Goal: Navigation & Orientation: Find specific page/section

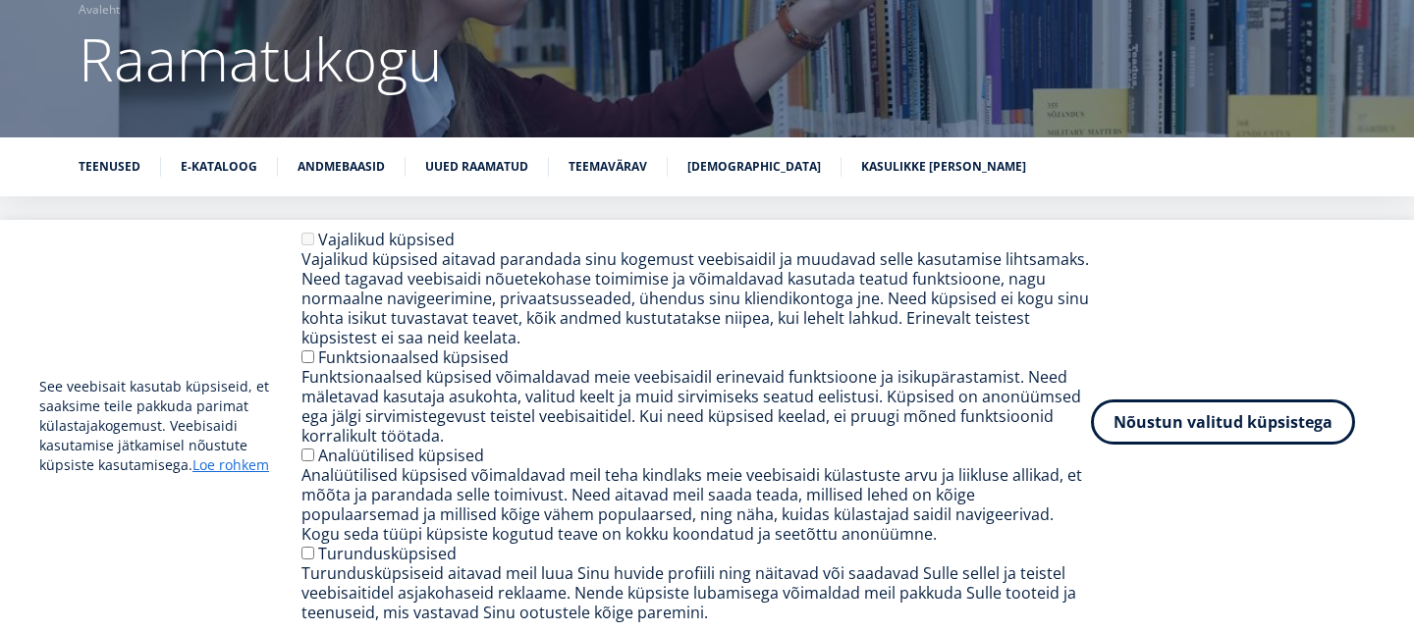
click at [1135, 424] on button "Nõustun valitud küpsistega" at bounding box center [1223, 422] width 264 height 45
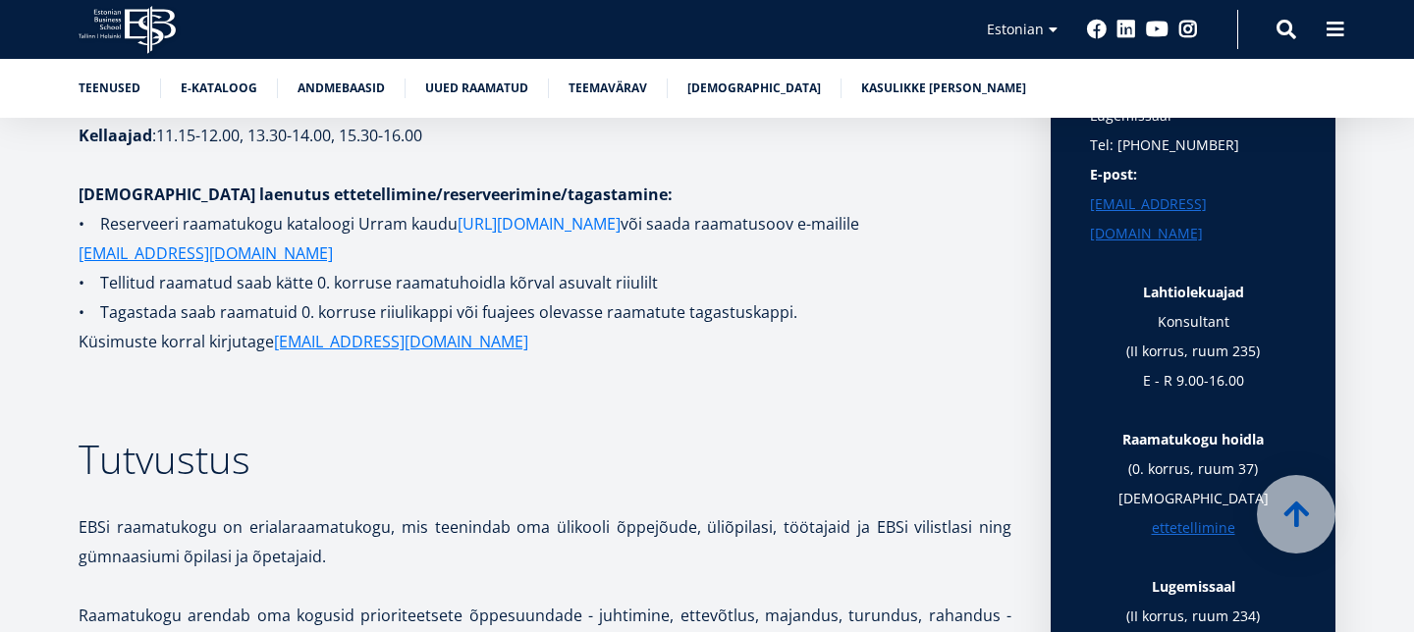
scroll to position [558, 0]
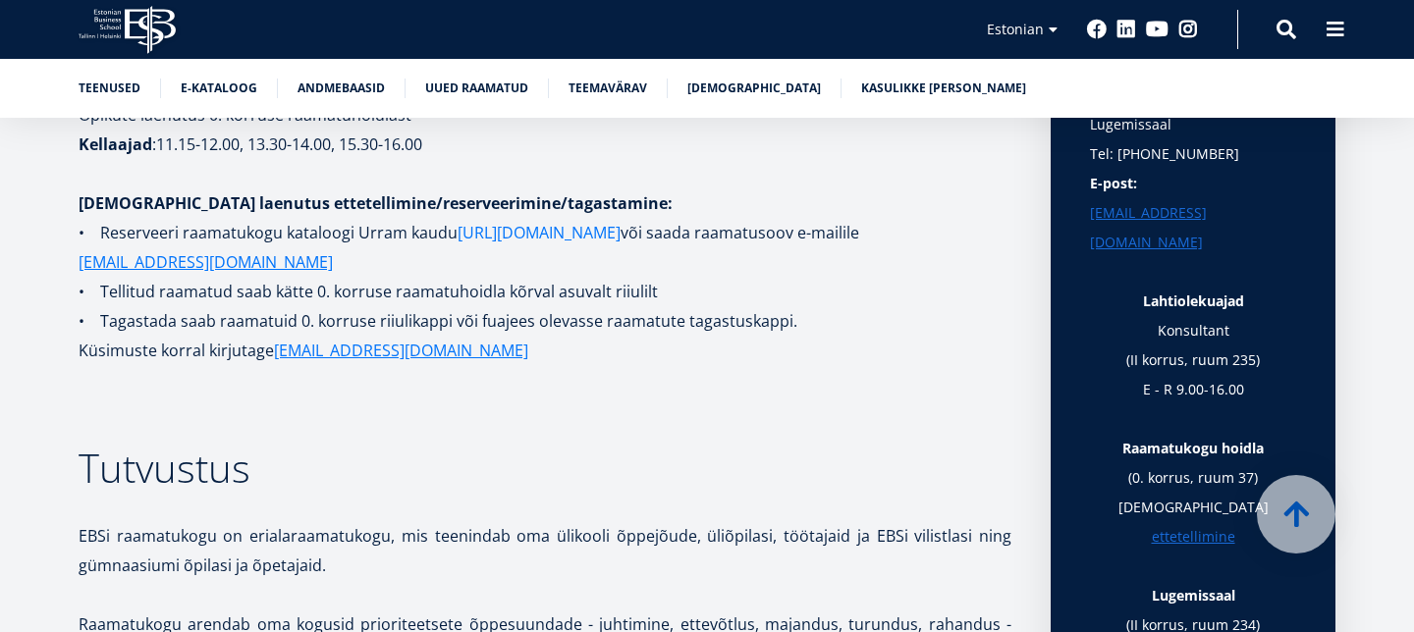
click at [561, 228] on link "https://www.lugeja.ee" at bounding box center [539, 232] width 163 height 29
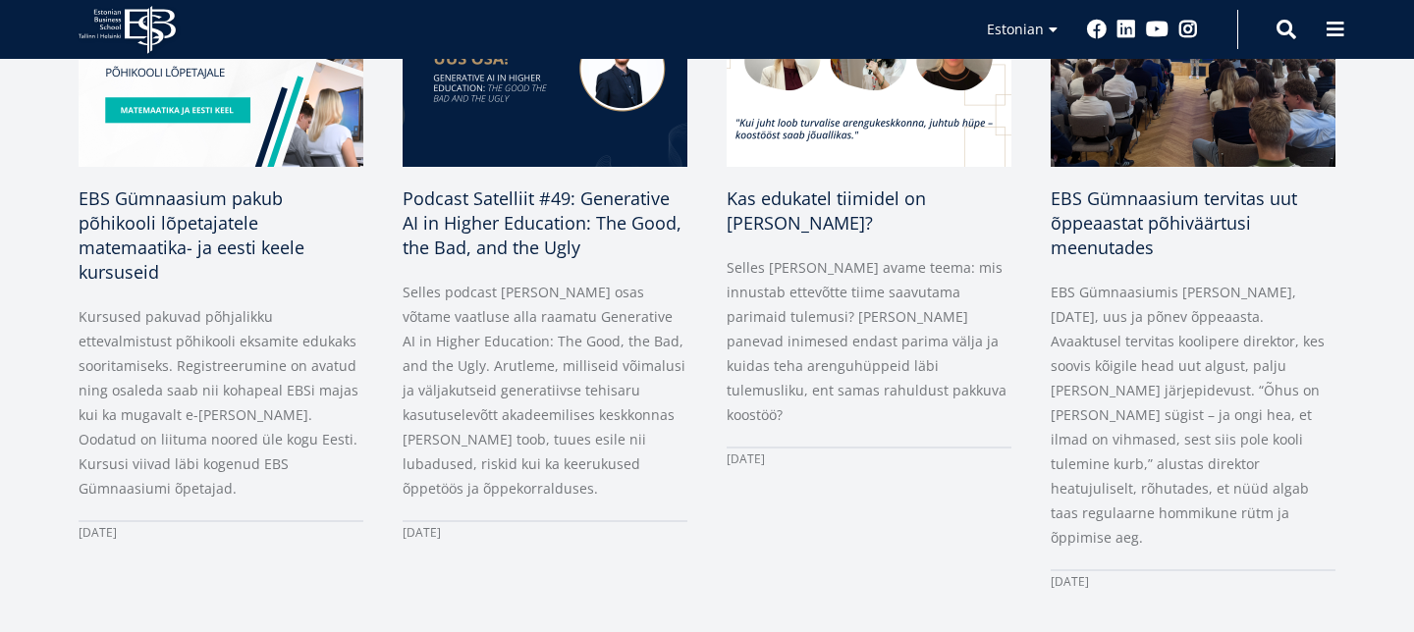
scroll to position [2898, 0]
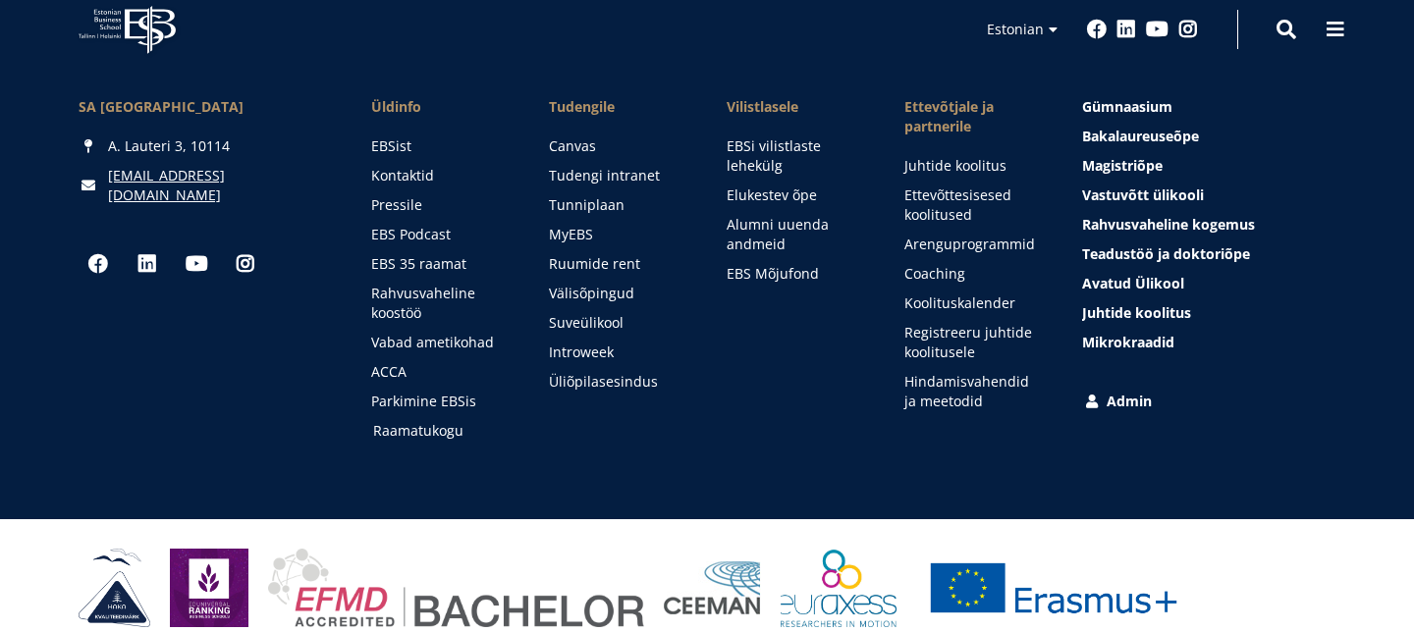
click at [453, 421] on link "Raamatukogu" at bounding box center [442, 431] width 138 height 20
